Goal: Task Accomplishment & Management: Complete application form

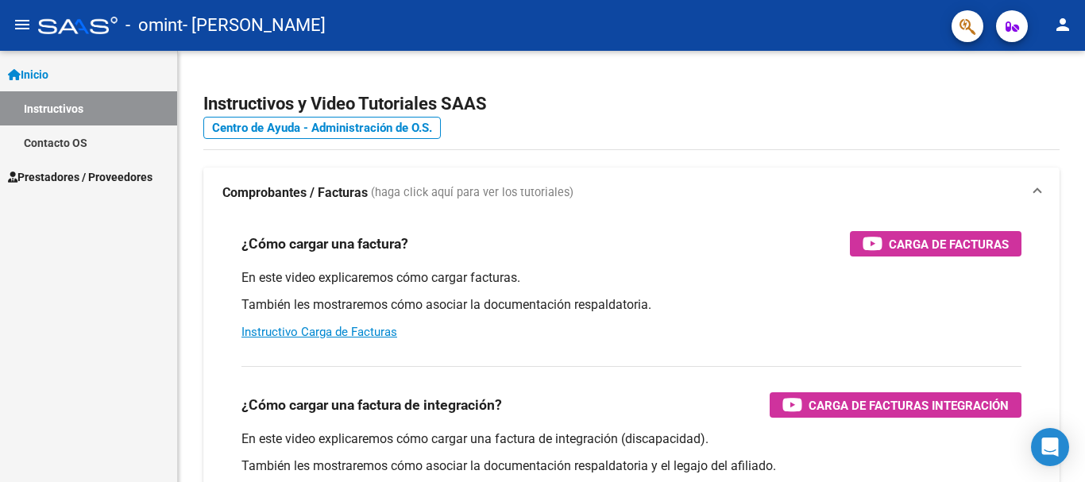
click at [114, 175] on span "Prestadores / Proveedores" at bounding box center [80, 176] width 145 height 17
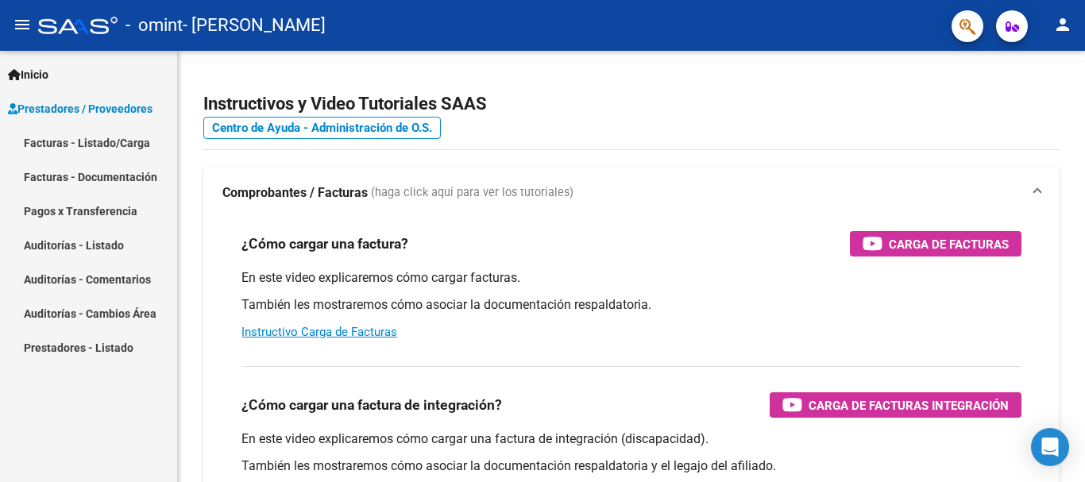
click at [116, 141] on link "Facturas - Listado/Carga" at bounding box center [88, 143] width 177 height 34
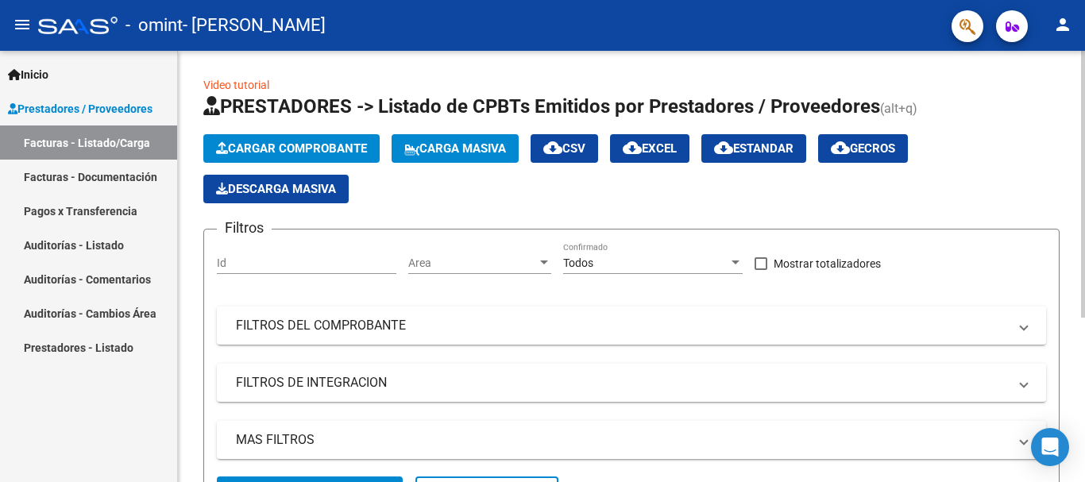
click at [312, 149] on span "Cargar Comprobante" at bounding box center [291, 148] width 151 height 14
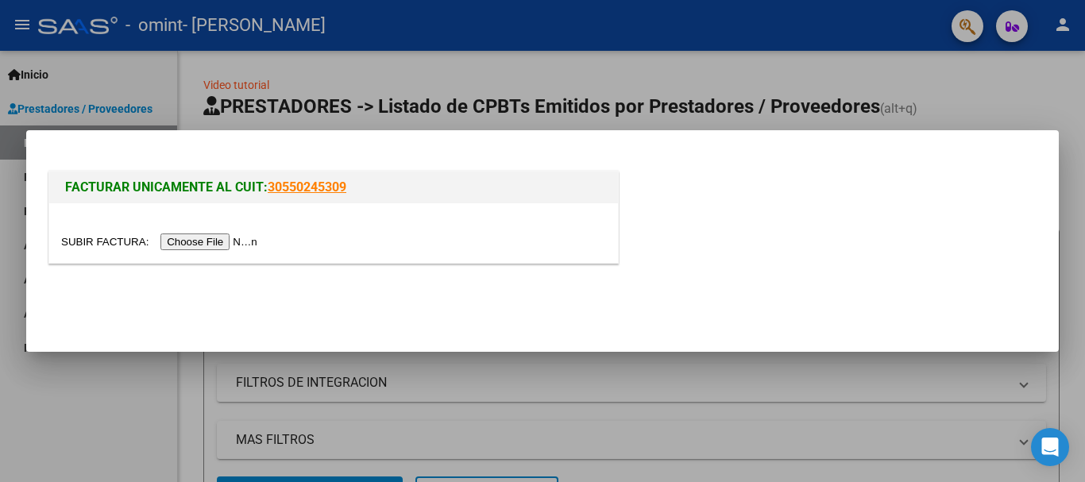
click at [223, 240] on input "file" at bounding box center [161, 242] width 201 height 17
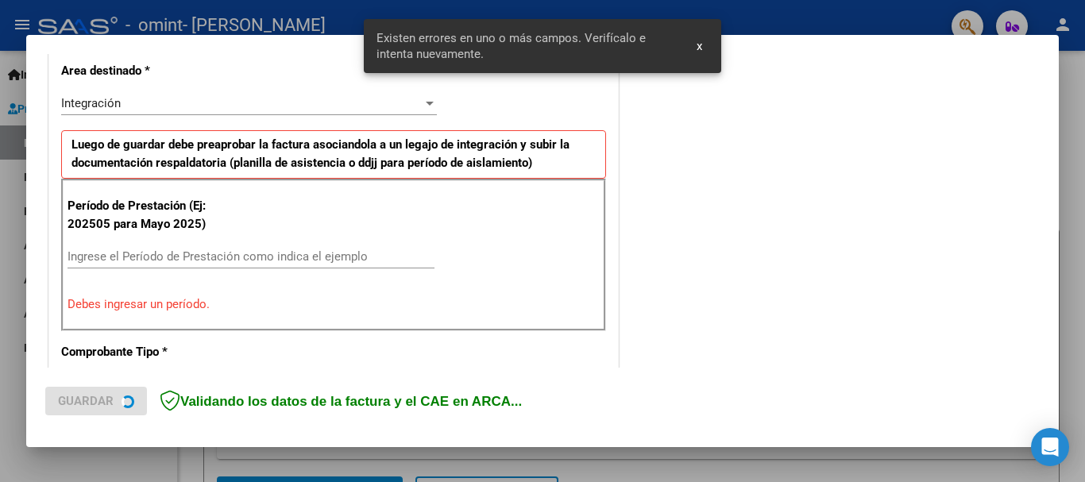
scroll to position [396, 0]
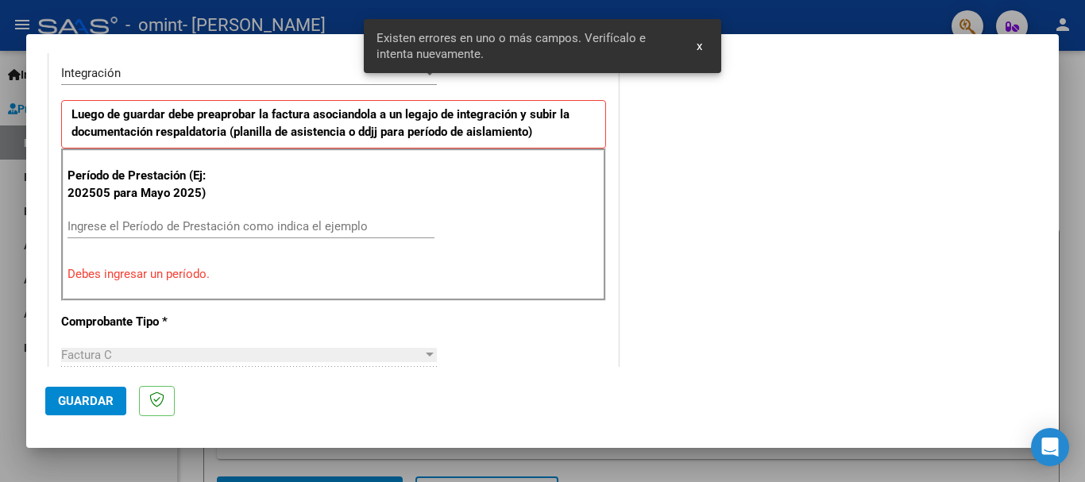
click at [148, 225] on input "Ingrese el Período de Prestación como indica el ejemplo" at bounding box center [251, 226] width 367 height 14
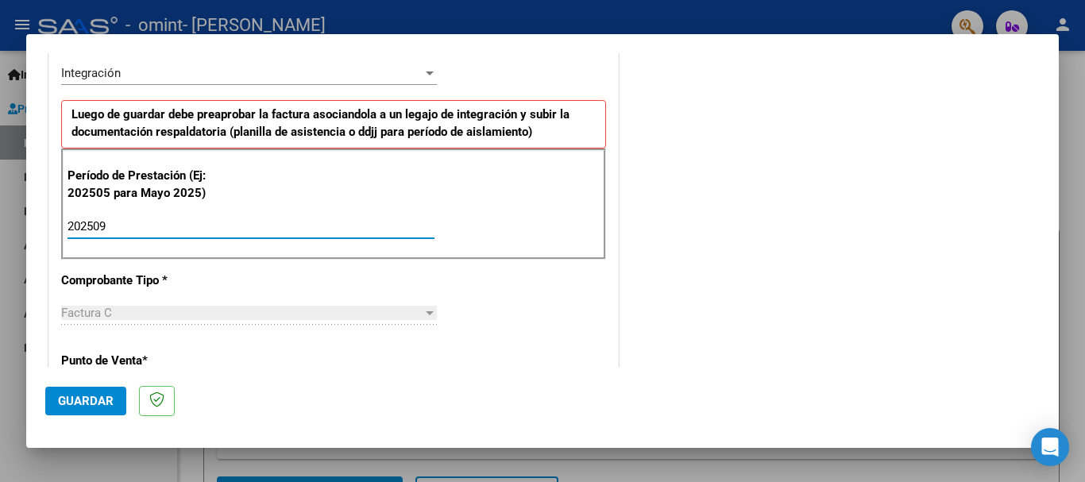
type input "202509"
click at [423, 400] on mat-dialog-actions "Guardar" at bounding box center [542, 398] width 995 height 63
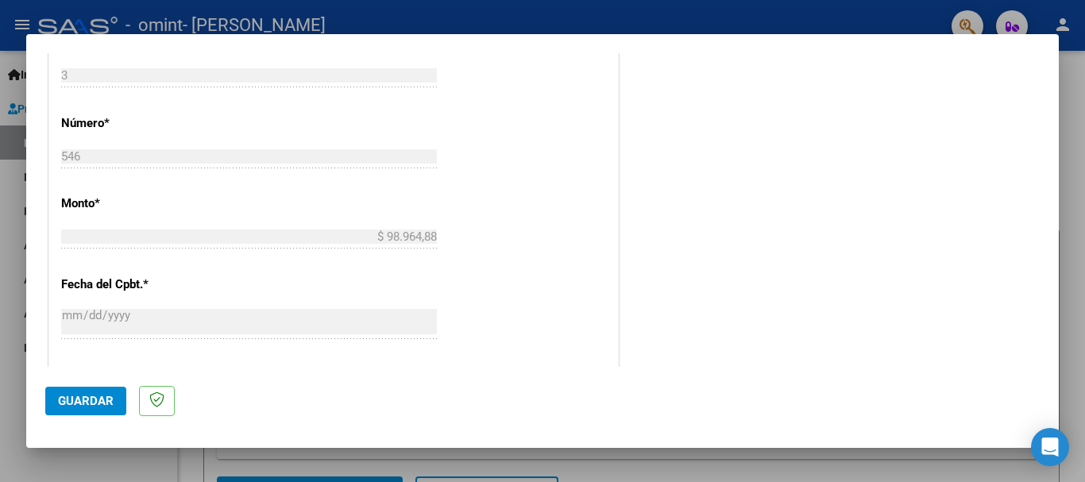
scroll to position [1084, 0]
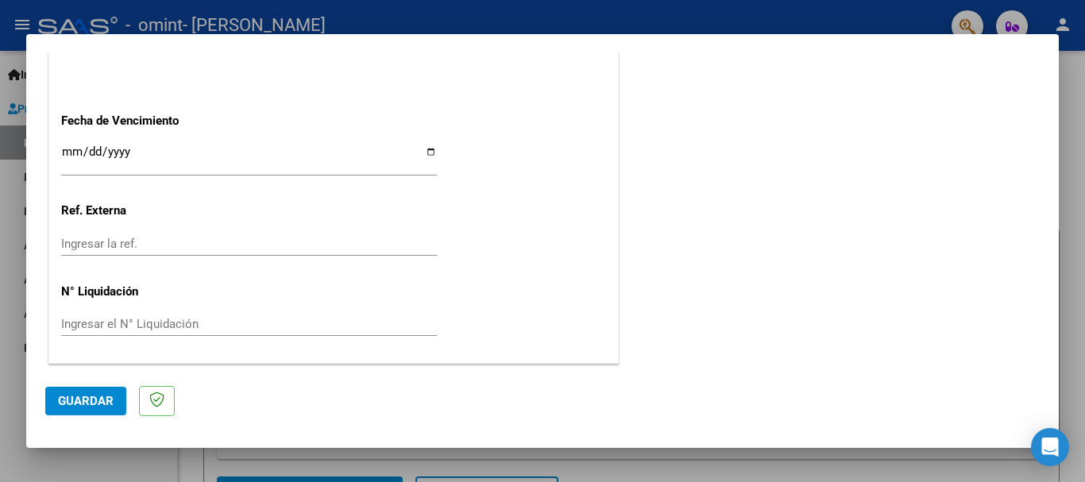
click at [88, 403] on span "Guardar" at bounding box center [86, 401] width 56 height 14
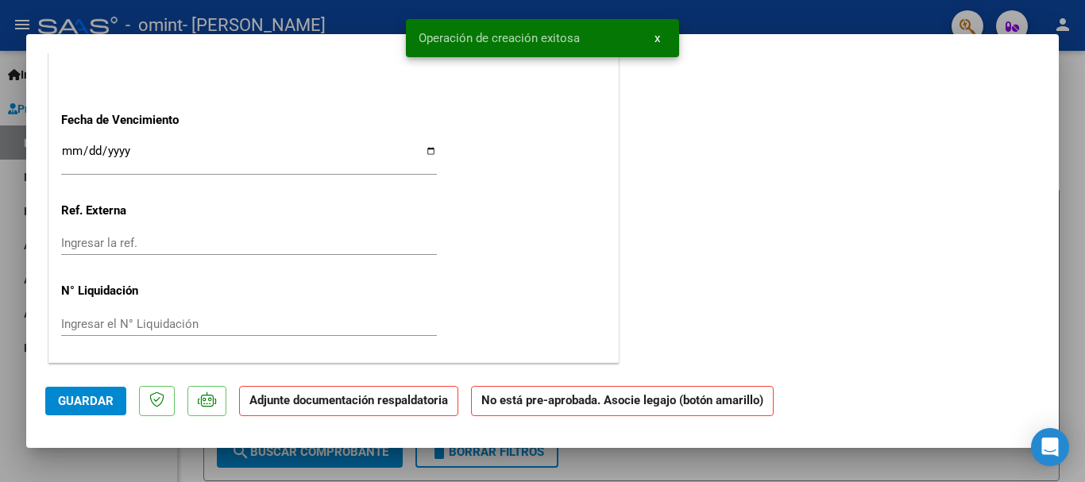
scroll to position [0, 0]
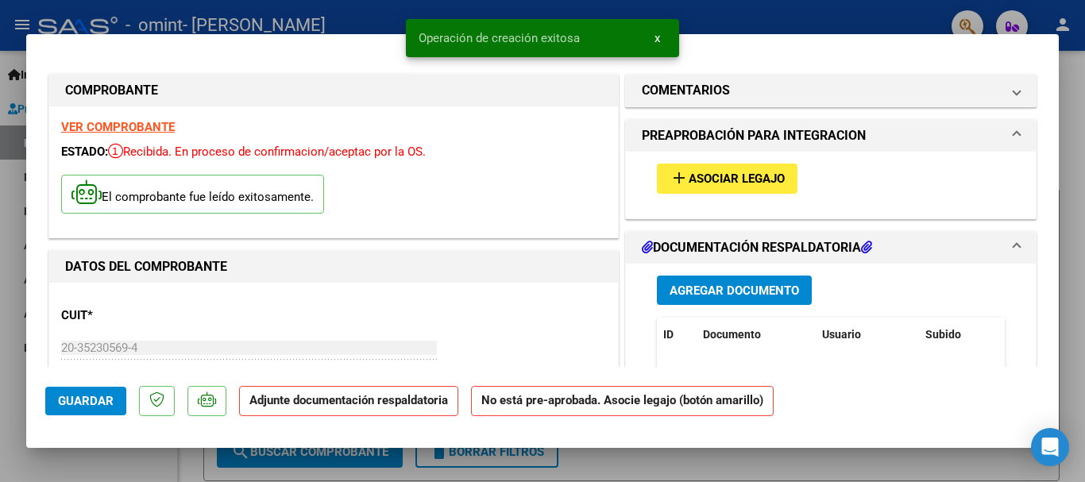
click at [680, 174] on mat-icon "add" at bounding box center [679, 177] width 19 height 19
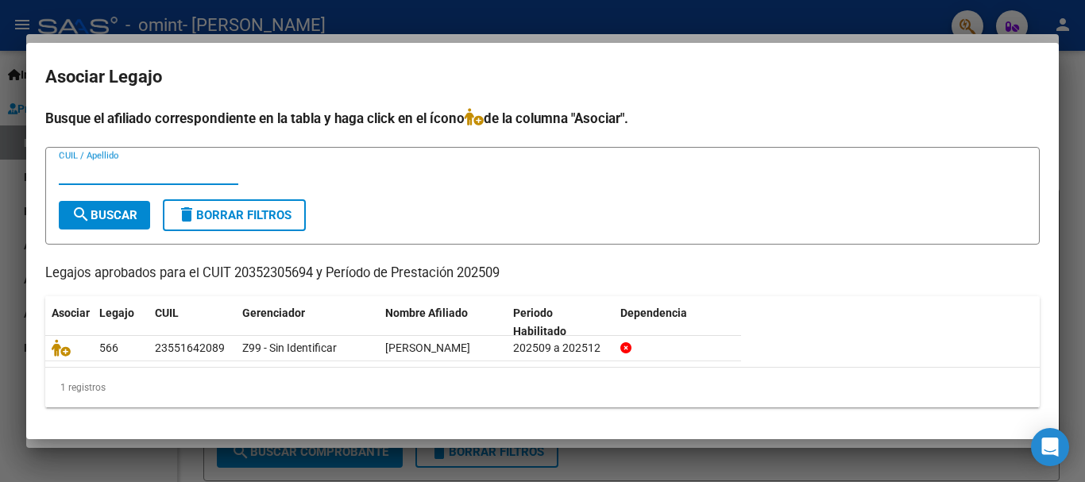
scroll to position [12, 0]
type input "[PERSON_NAME]"
click at [105, 208] on span "search Buscar" at bounding box center [104, 215] width 66 height 14
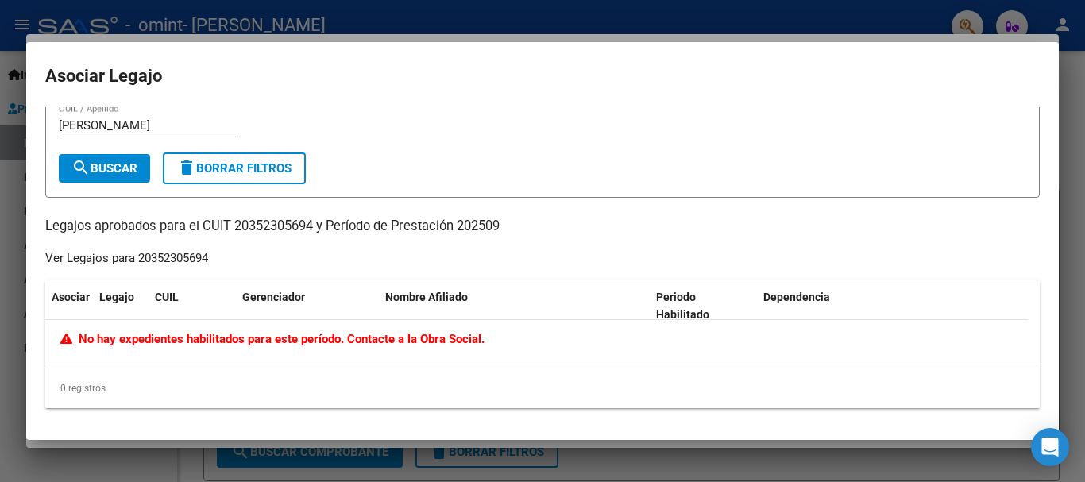
scroll to position [0, 0]
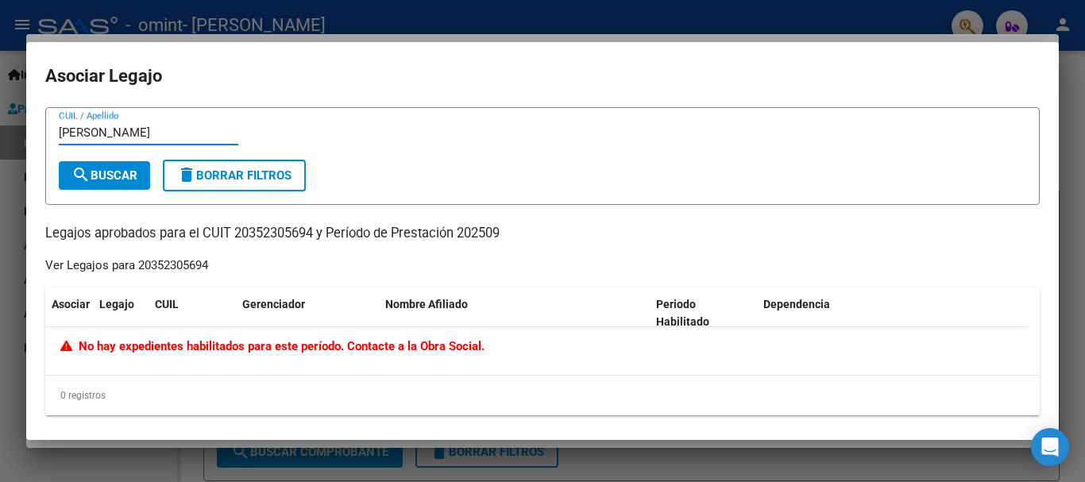
click at [117, 129] on input "[PERSON_NAME]" at bounding box center [149, 133] width 180 height 14
drag, startPoint x: 108, startPoint y: 129, endPoint x: 29, endPoint y: 129, distance: 79.4
click at [25, 129] on div "COMPROBANTE VER COMPROBANTE ESTADO: Recibida. En proceso de confirmacion/acepta…" at bounding box center [542, 241] width 1085 height 482
click at [97, 266] on div "Ver Legajos para 20352305694" at bounding box center [126, 266] width 163 height 18
click at [142, 265] on div "Ver Legajos para 20352305694" at bounding box center [126, 266] width 163 height 18
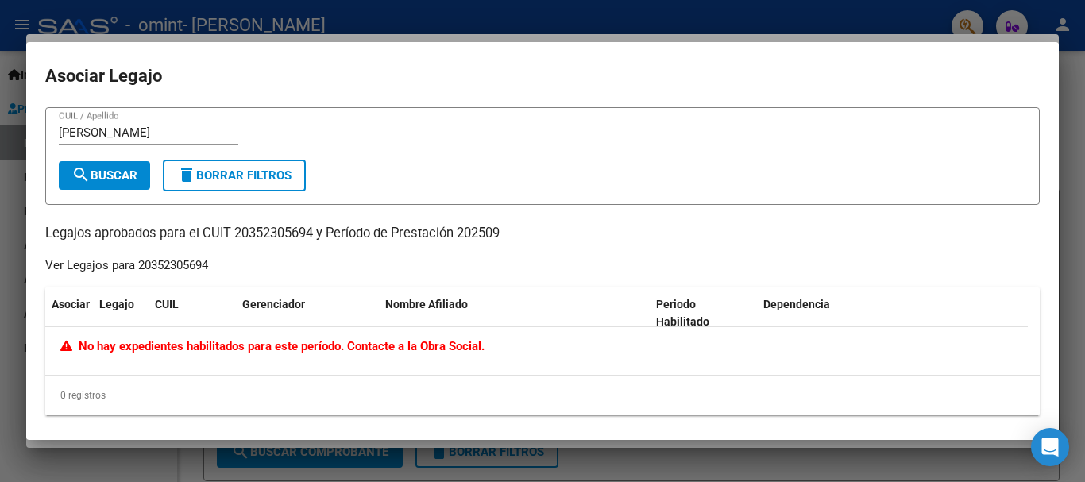
scroll to position [7, 0]
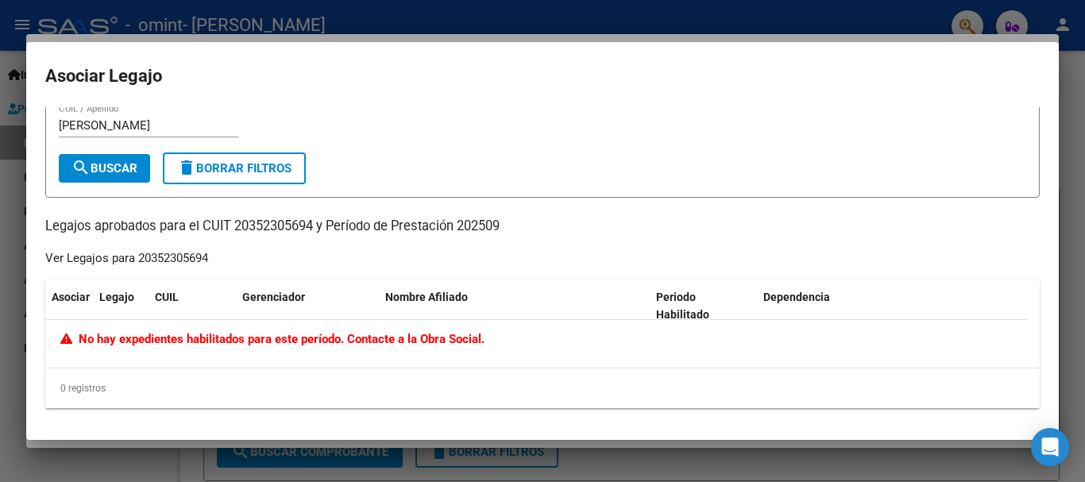
click at [207, 161] on span "delete Borrar Filtros" at bounding box center [234, 168] width 114 height 14
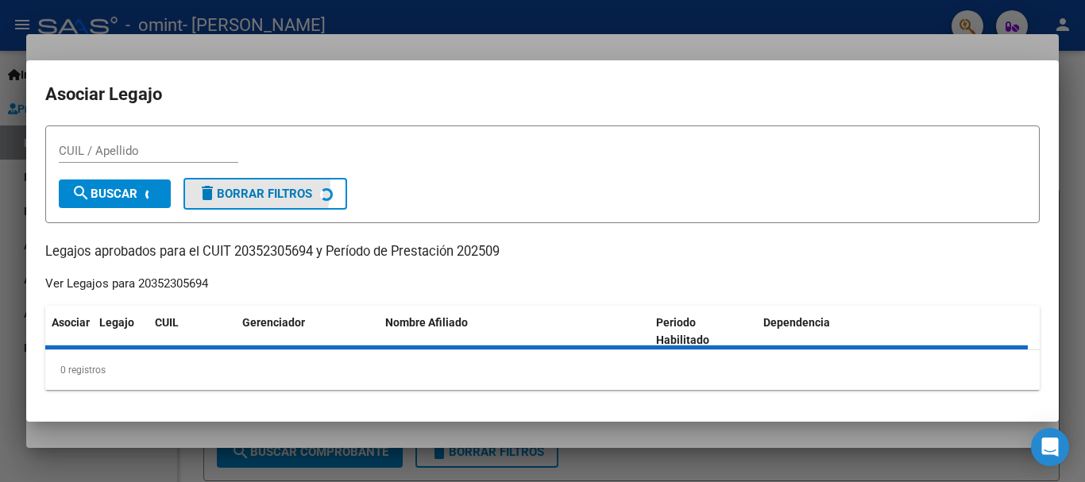
scroll to position [0, 0]
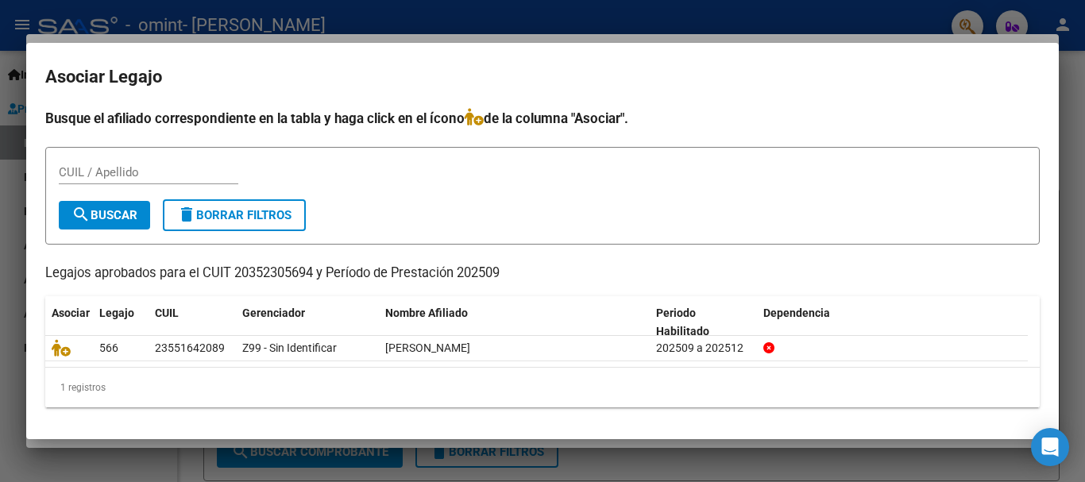
click at [126, 169] on input "CUIL / Apellido" at bounding box center [149, 172] width 180 height 14
type input "55502792"
click at [93, 209] on span "search Buscar" at bounding box center [104, 215] width 66 height 14
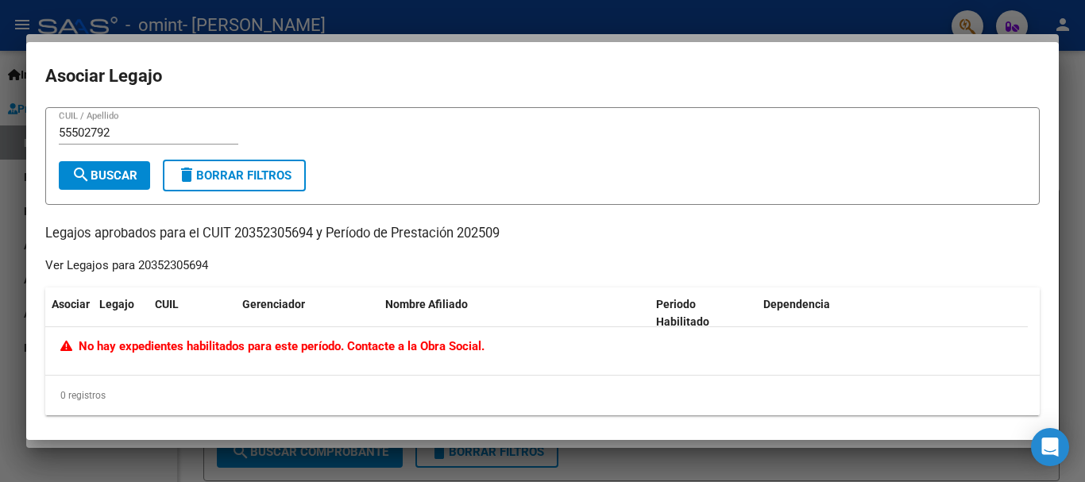
click at [212, 178] on span "delete Borrar Filtros" at bounding box center [234, 175] width 114 height 14
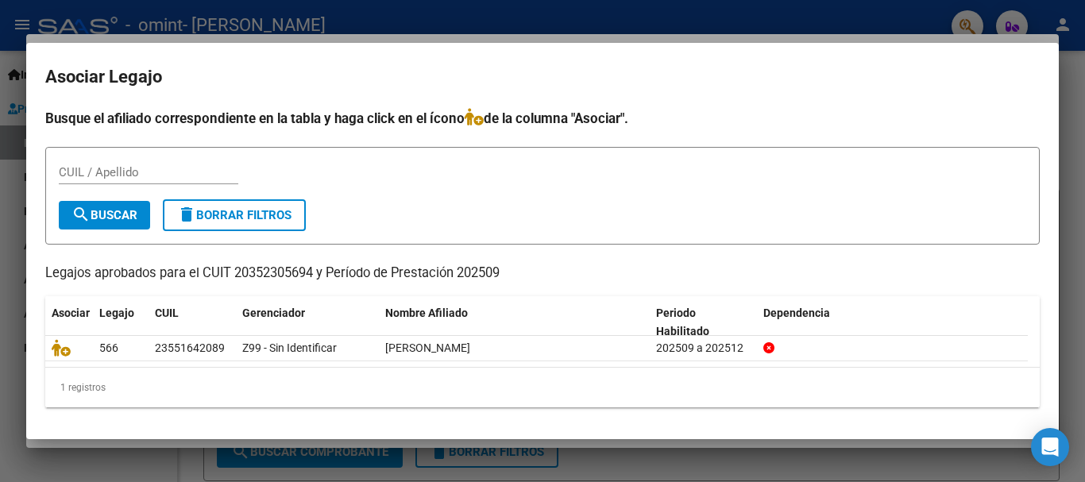
click at [217, 214] on span "delete Borrar Filtros" at bounding box center [234, 215] width 114 height 14
click at [1081, 274] on div at bounding box center [542, 241] width 1085 height 482
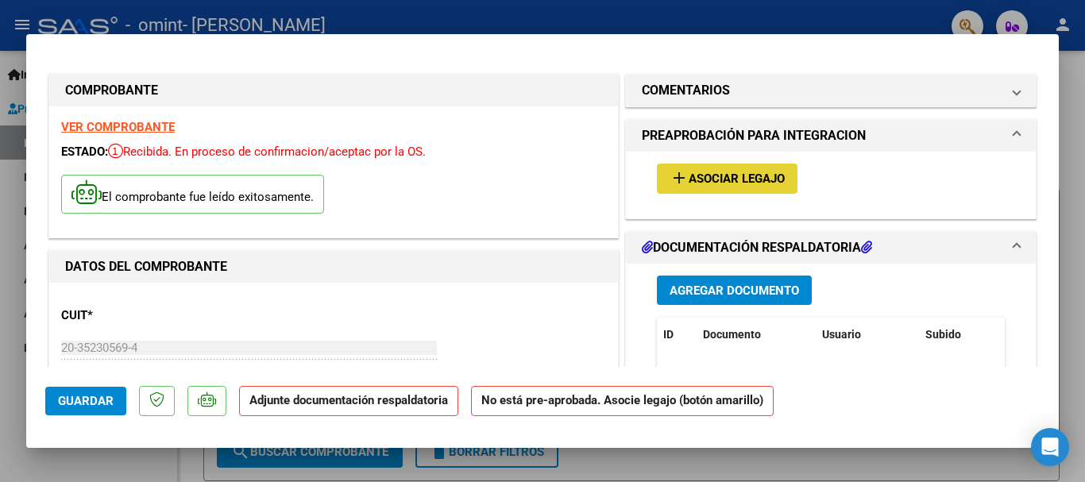
click at [744, 178] on span "Asociar Legajo" at bounding box center [737, 179] width 96 height 14
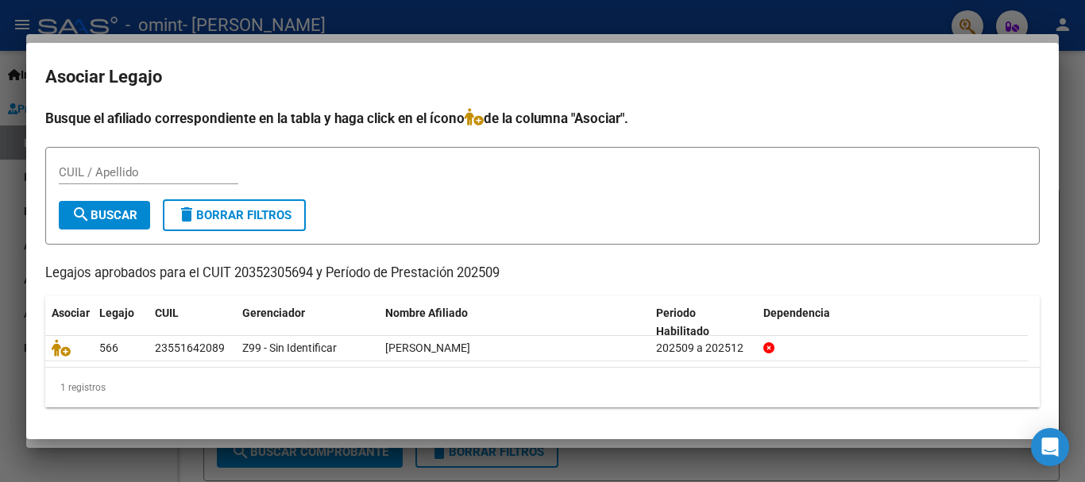
click at [1076, 336] on div at bounding box center [542, 241] width 1085 height 482
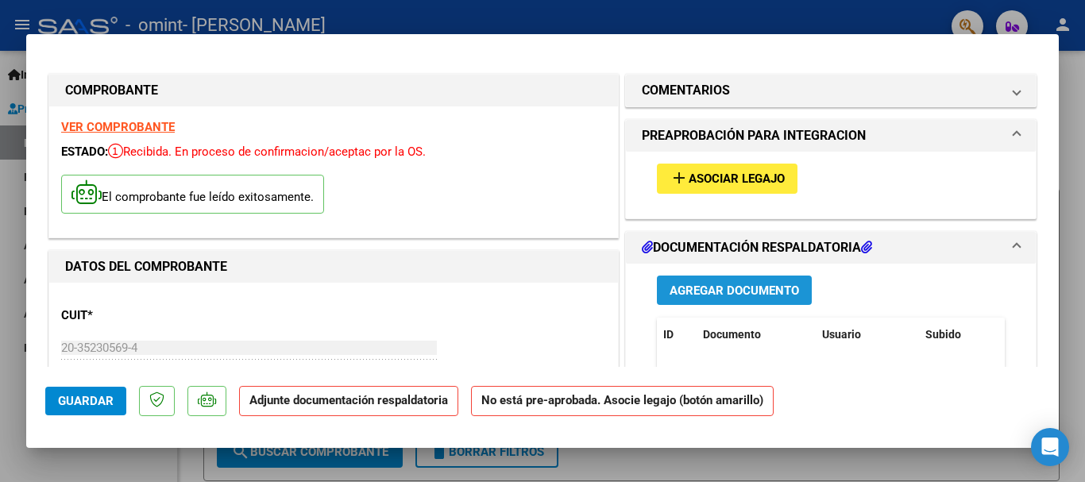
click at [688, 292] on span "Agregar Documento" at bounding box center [734, 291] width 129 height 14
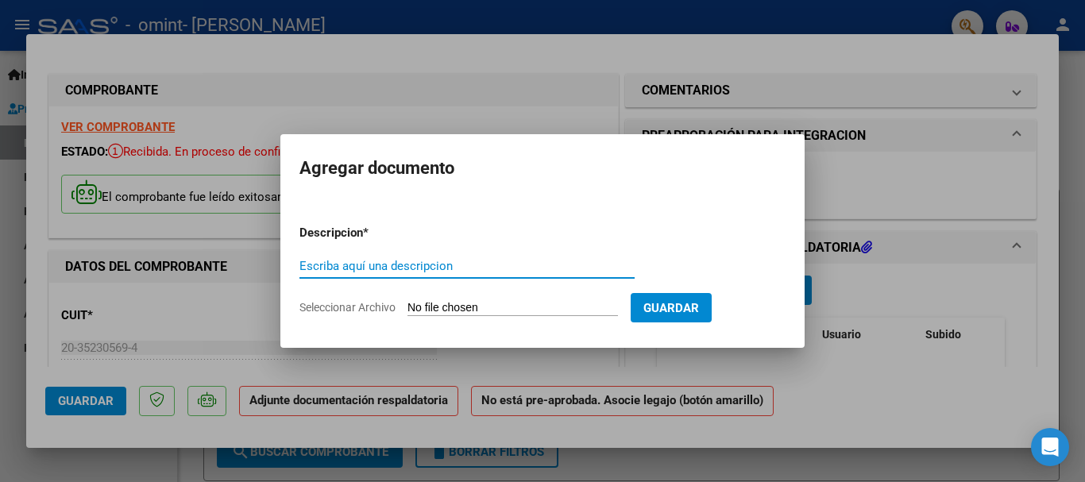
click at [452, 262] on input "Escriba aquí una descripcion" at bounding box center [466, 266] width 335 height 14
type input "planilla de asistencia"
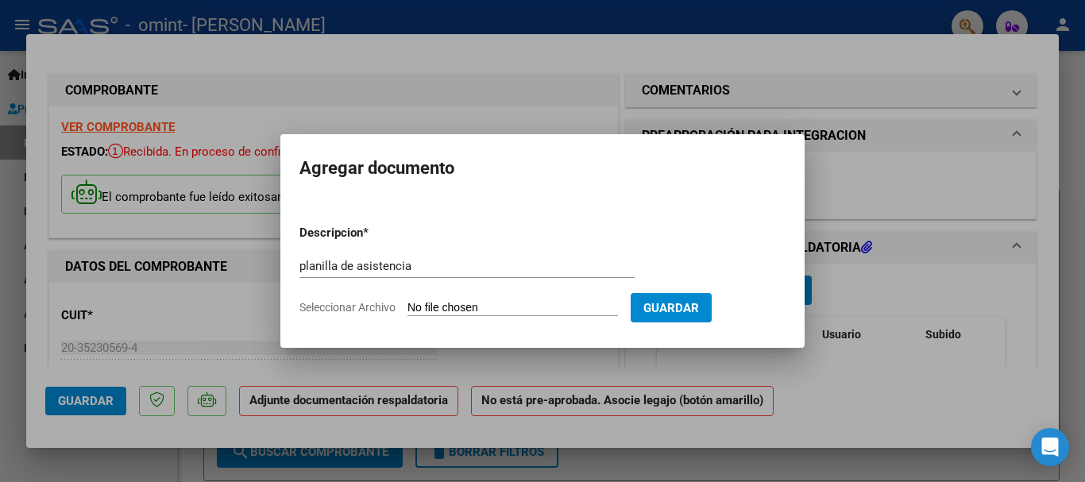
click at [539, 299] on form "Descripcion * planilla de asistencia Escriba aquí una descripcion Seleccionar A…" at bounding box center [542, 270] width 486 height 116
click at [535, 305] on input "Seleccionar Archivo" at bounding box center [513, 308] width 211 height 15
type input "C:\fakepath\[PERSON_NAME] septiembre.pdf"
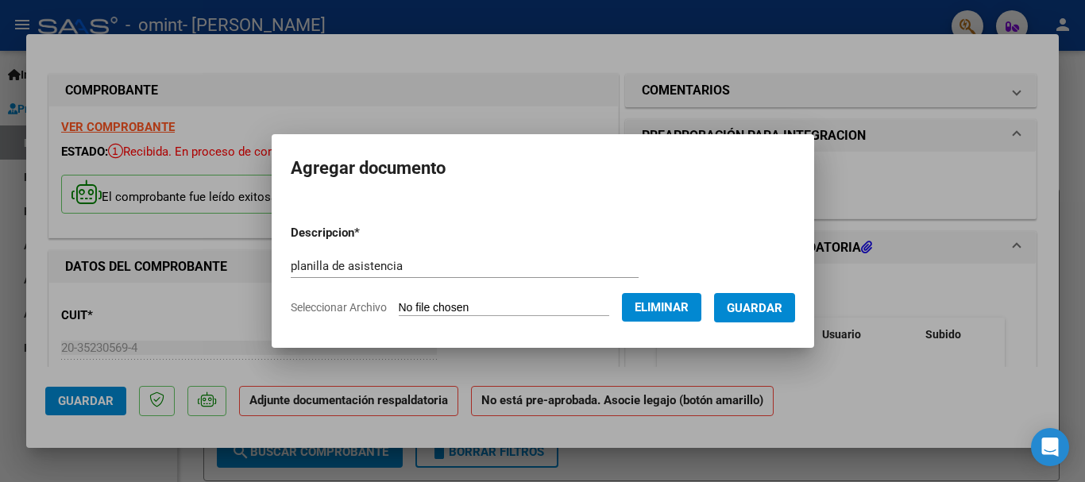
click at [768, 307] on span "Guardar" at bounding box center [755, 308] width 56 height 14
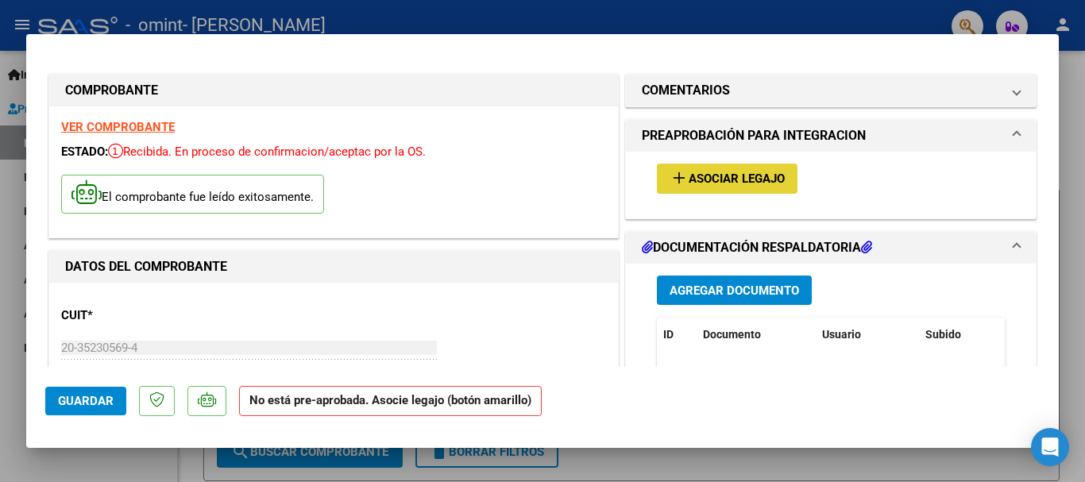
click at [736, 180] on span "Asociar Legajo" at bounding box center [737, 179] width 96 height 14
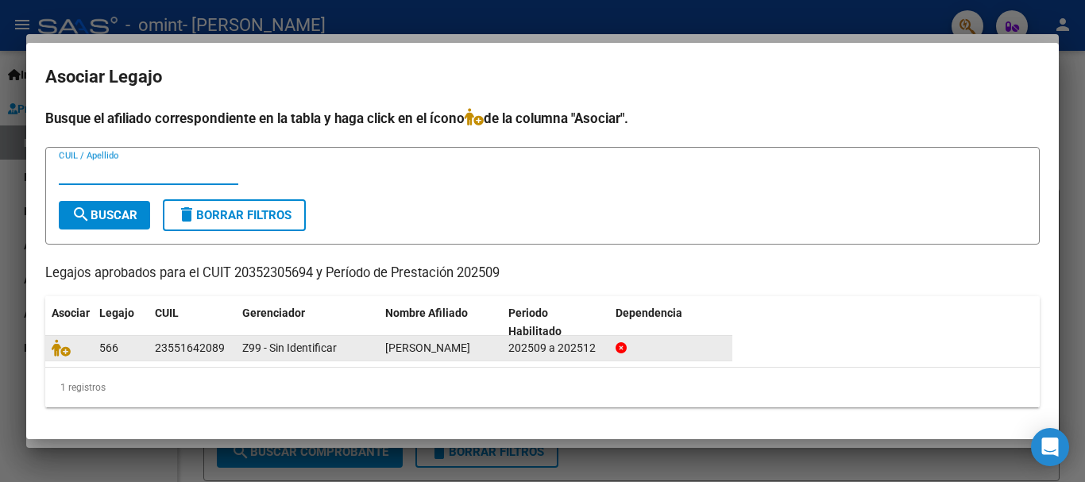
scroll to position [12, 0]
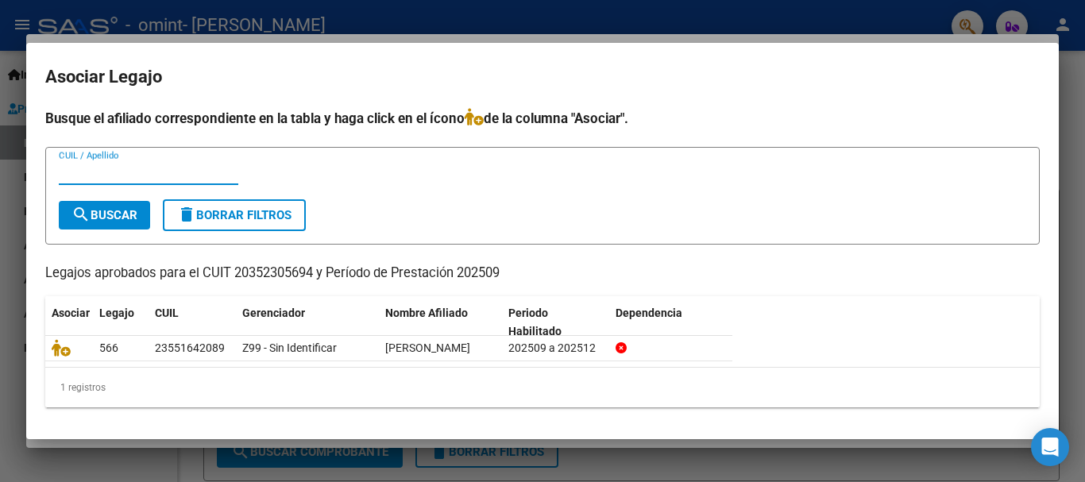
click at [1064, 121] on div at bounding box center [542, 241] width 1085 height 482
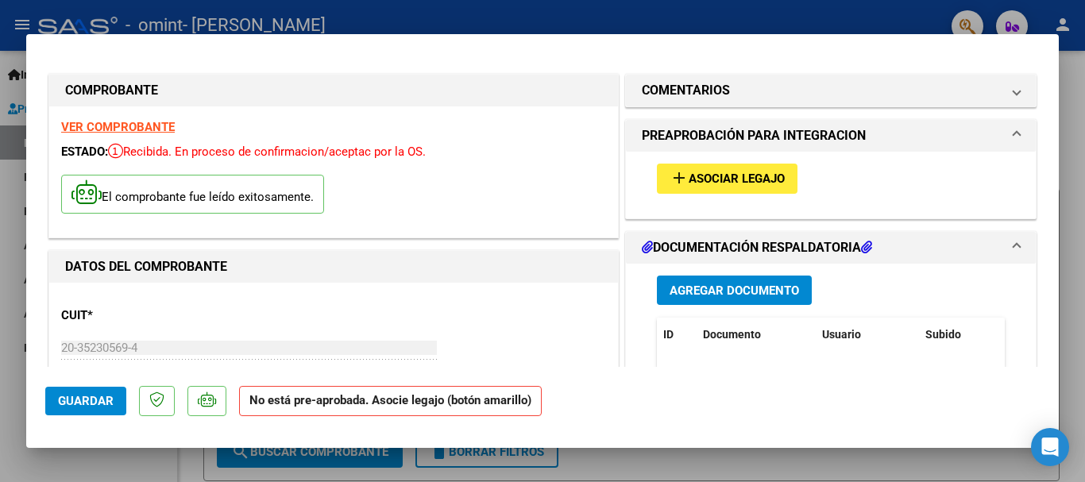
click at [74, 402] on span "Guardar" at bounding box center [86, 401] width 56 height 14
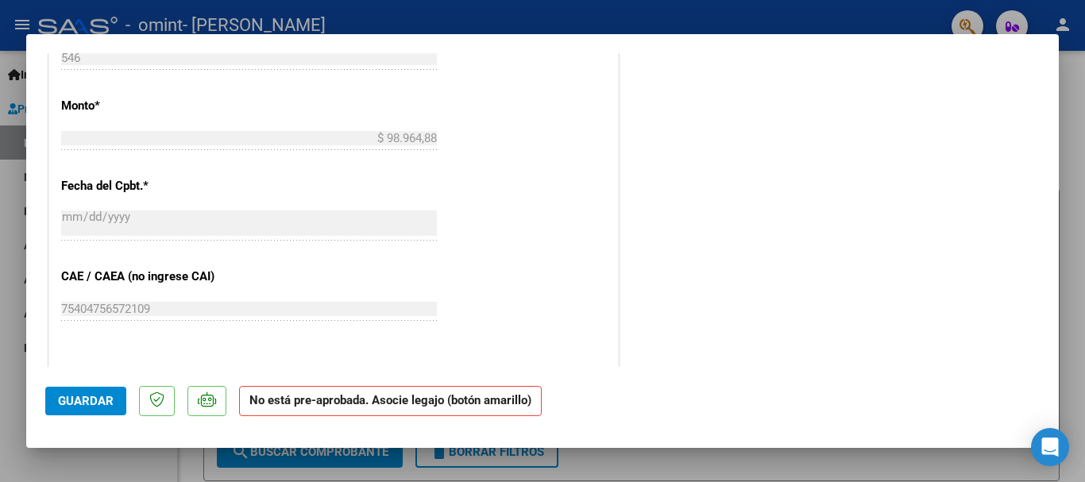
scroll to position [1066, 0]
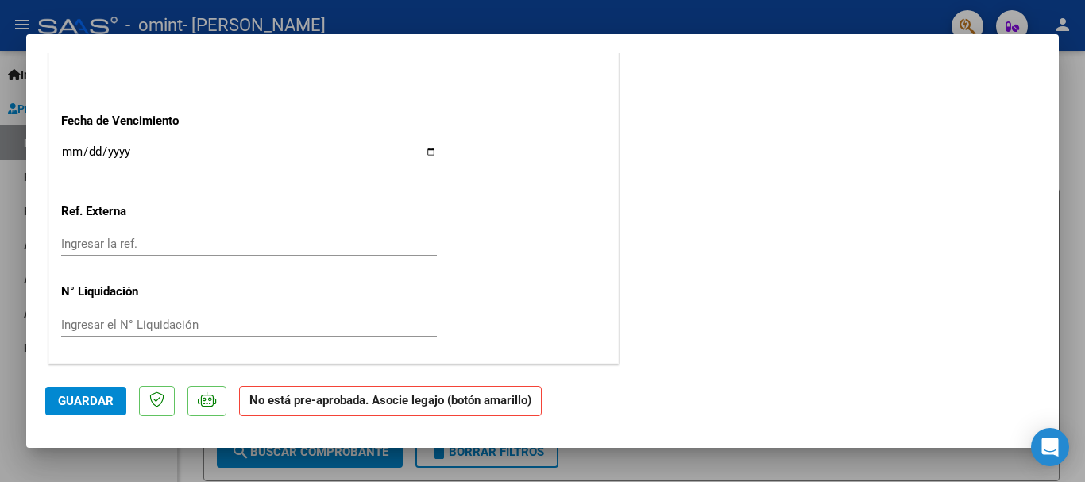
click at [1084, 218] on div at bounding box center [542, 241] width 1085 height 482
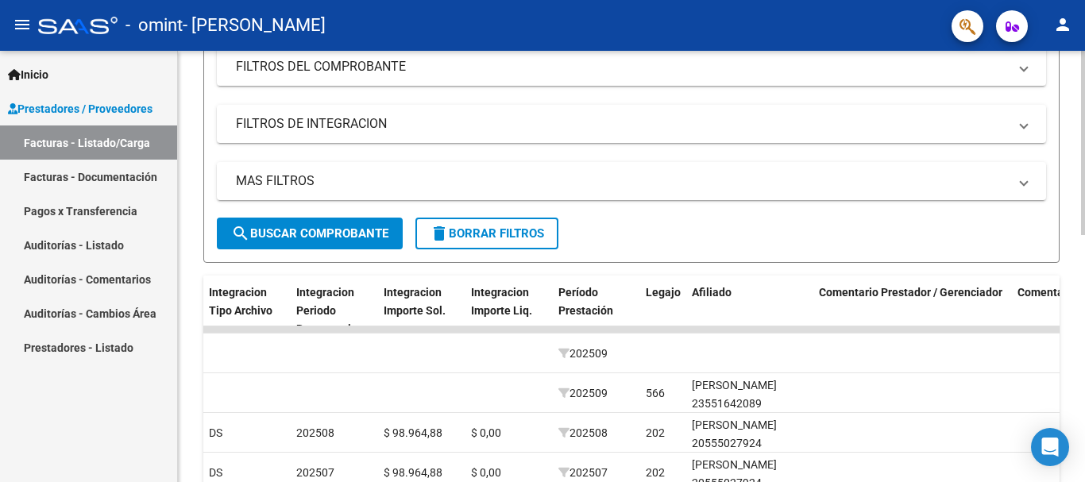
scroll to position [418, 0]
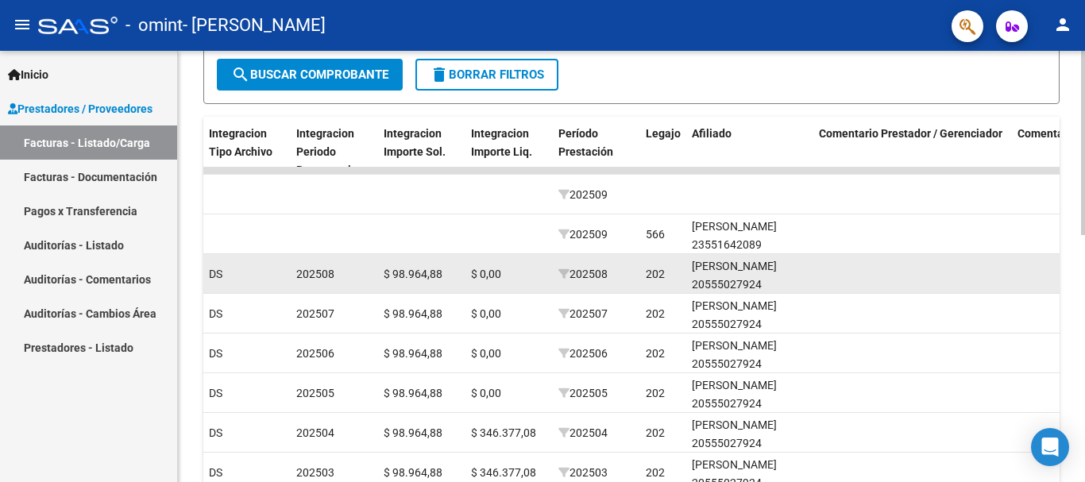
click at [746, 276] on div "[PERSON_NAME] 20555027924" at bounding box center [749, 275] width 114 height 37
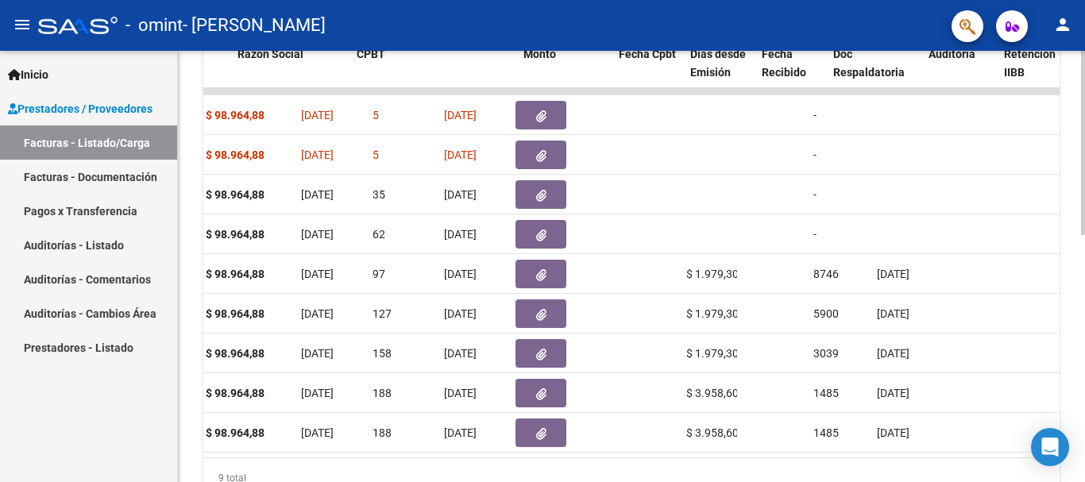
scroll to position [0, 0]
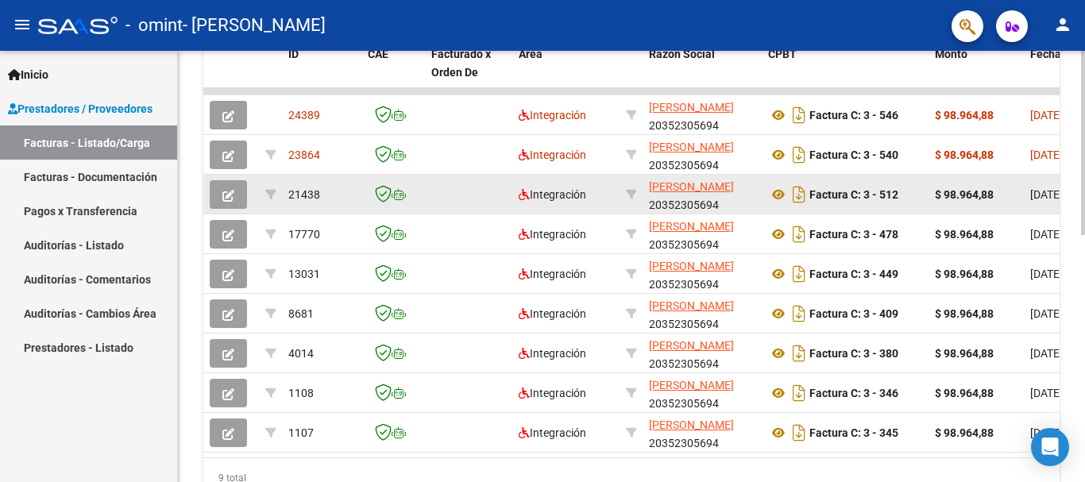
click at [225, 195] on icon "button" at bounding box center [228, 196] width 12 height 12
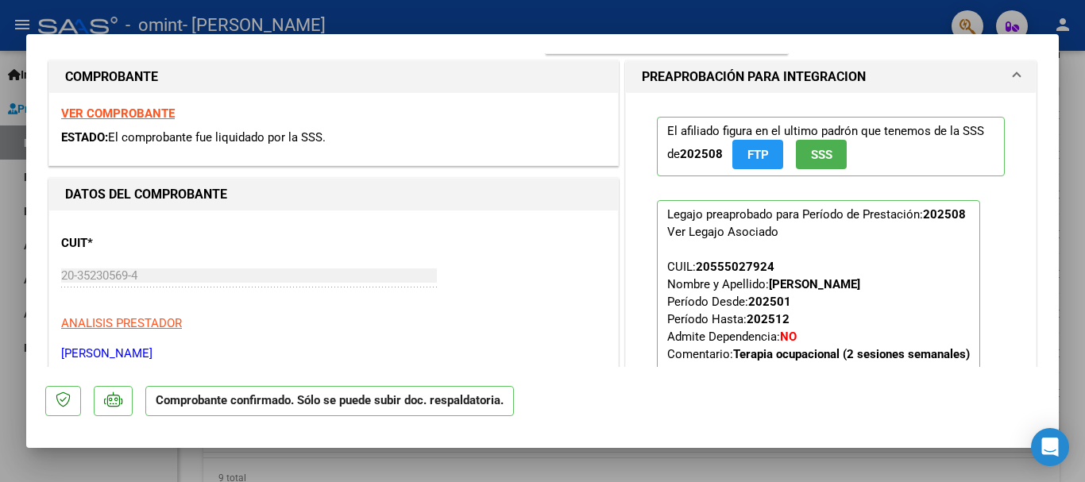
scroll to position [318, 0]
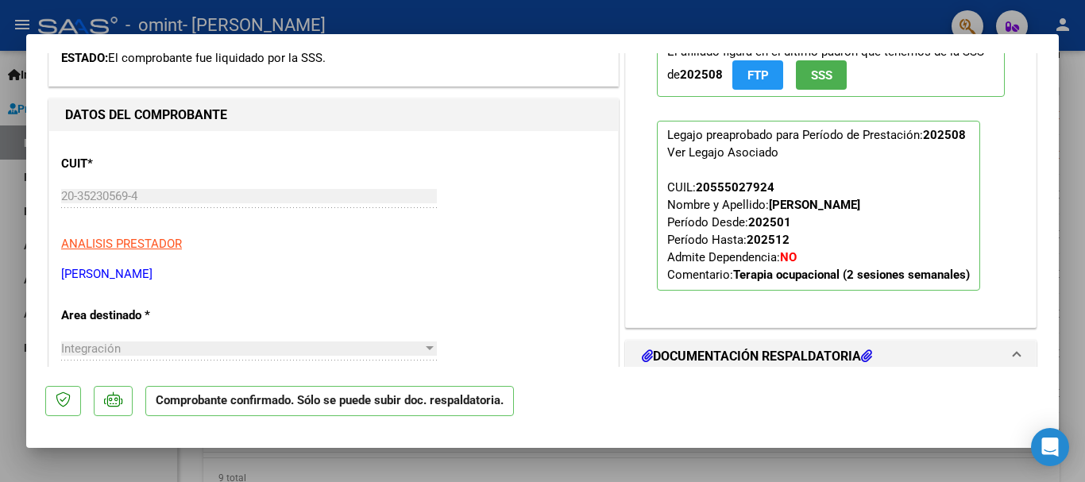
click at [714, 183] on div "20555027924" at bounding box center [735, 187] width 79 height 17
copy div "20555027924"
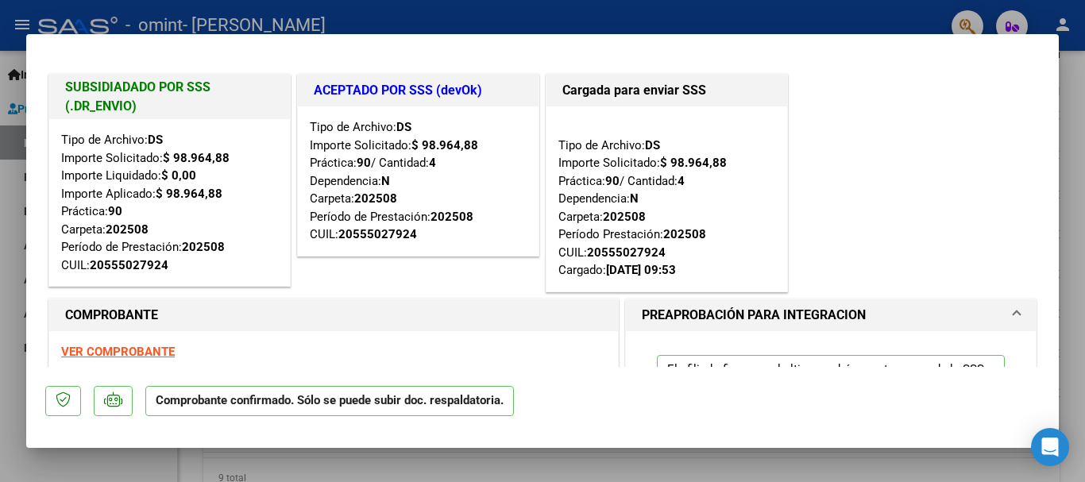
click at [1073, 179] on div at bounding box center [542, 241] width 1085 height 482
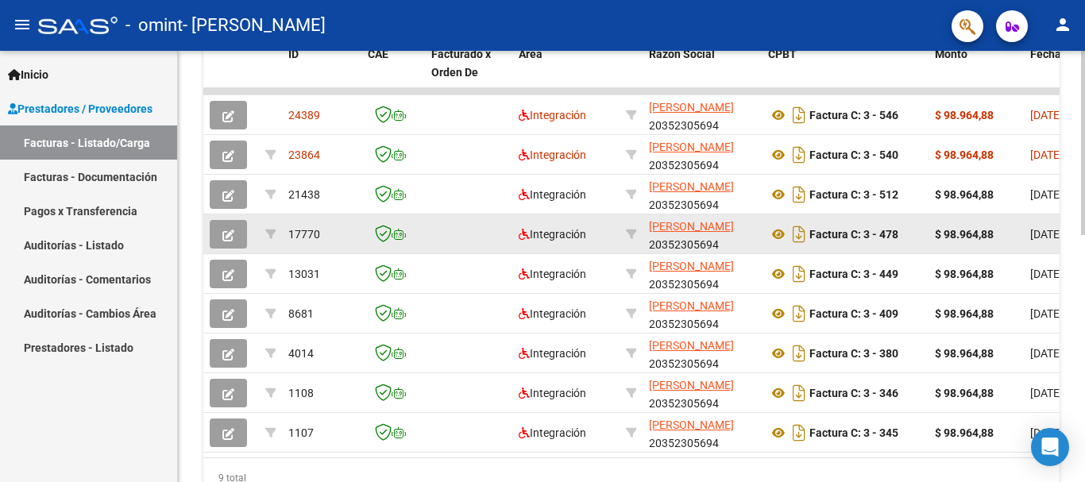
scroll to position [497, 0]
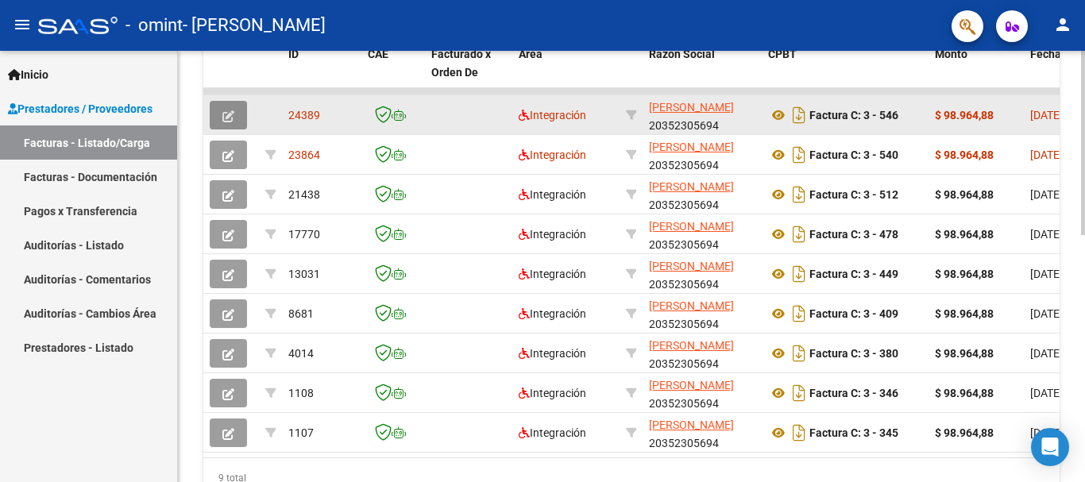
click at [228, 115] on icon "button" at bounding box center [228, 116] width 12 height 12
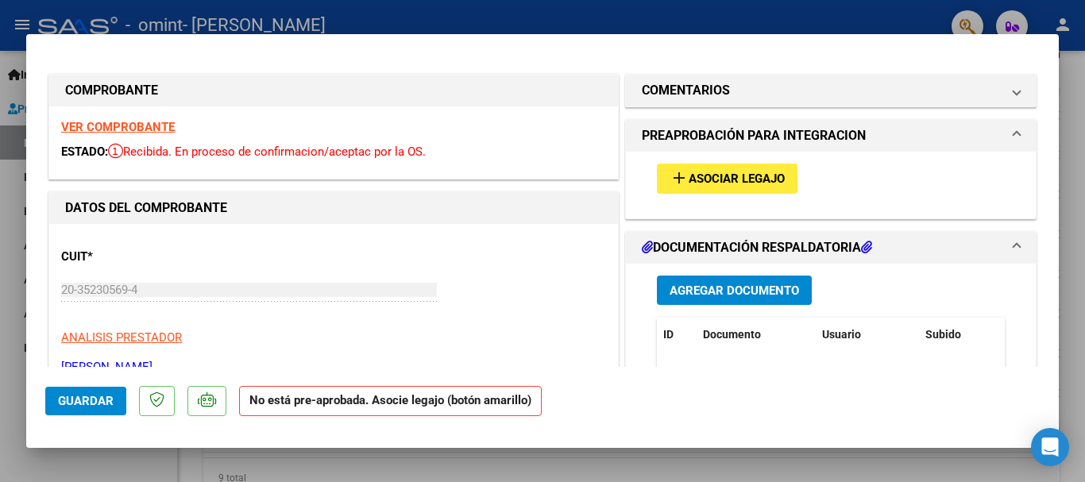
click at [717, 172] on span "Asociar Legajo" at bounding box center [737, 179] width 96 height 14
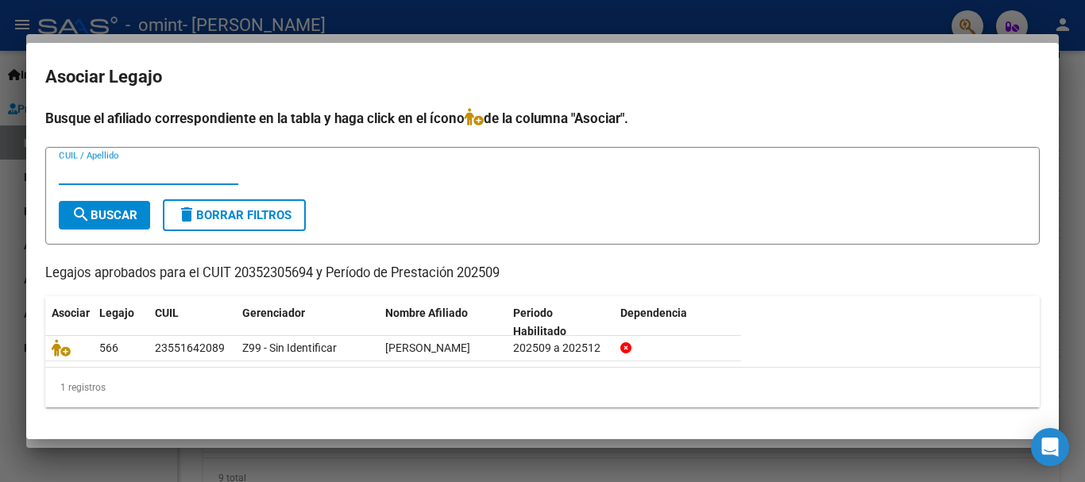
paste input "20555027924"
type input "20555027924"
click at [86, 218] on mat-icon "search" at bounding box center [80, 214] width 19 height 19
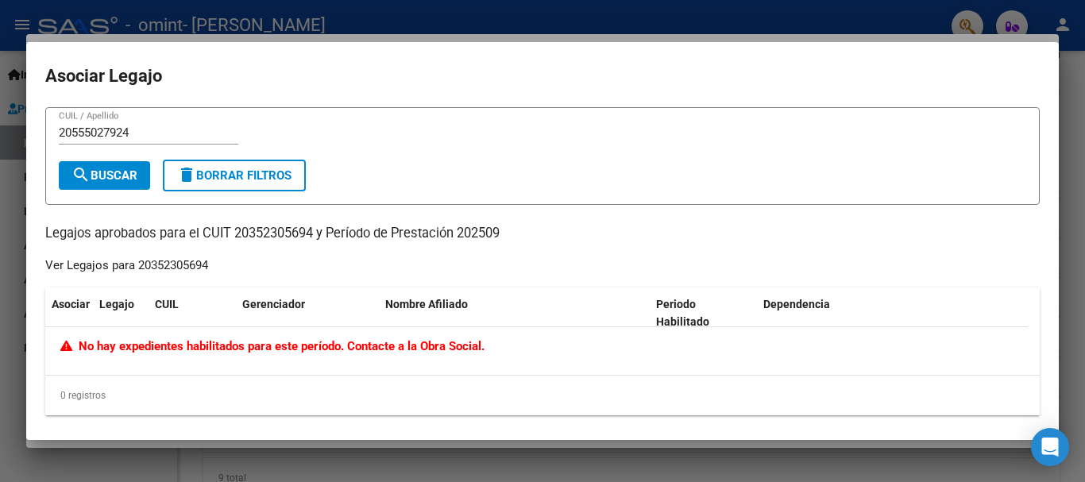
click at [871, 250] on div "20555027924 CUIL / Apellido search Buscar delete Borrar Filtros Legajos aprobad…" at bounding box center [542, 261] width 995 height 308
click at [1078, 108] on div at bounding box center [542, 241] width 1085 height 482
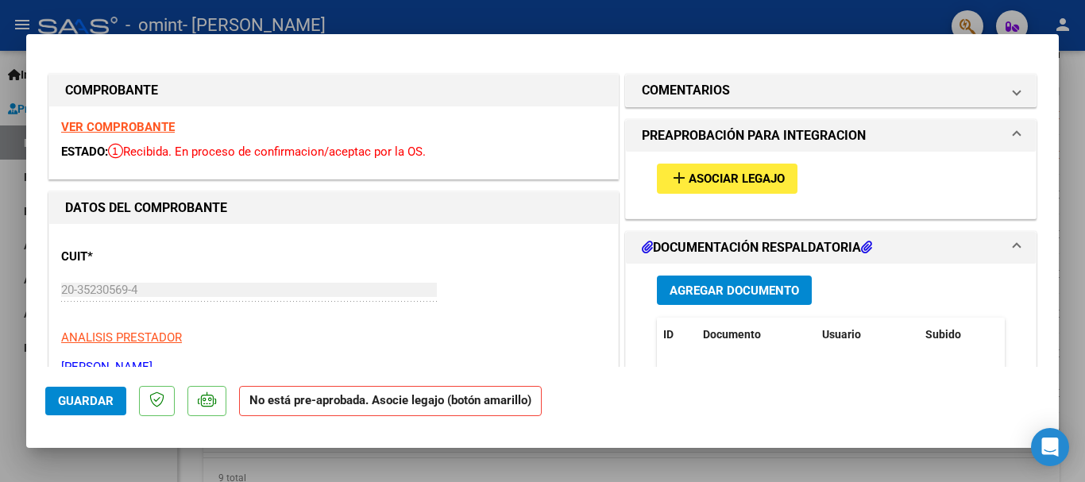
click at [1081, 161] on div at bounding box center [542, 241] width 1085 height 482
